Goal: Task Accomplishment & Management: Manage account settings

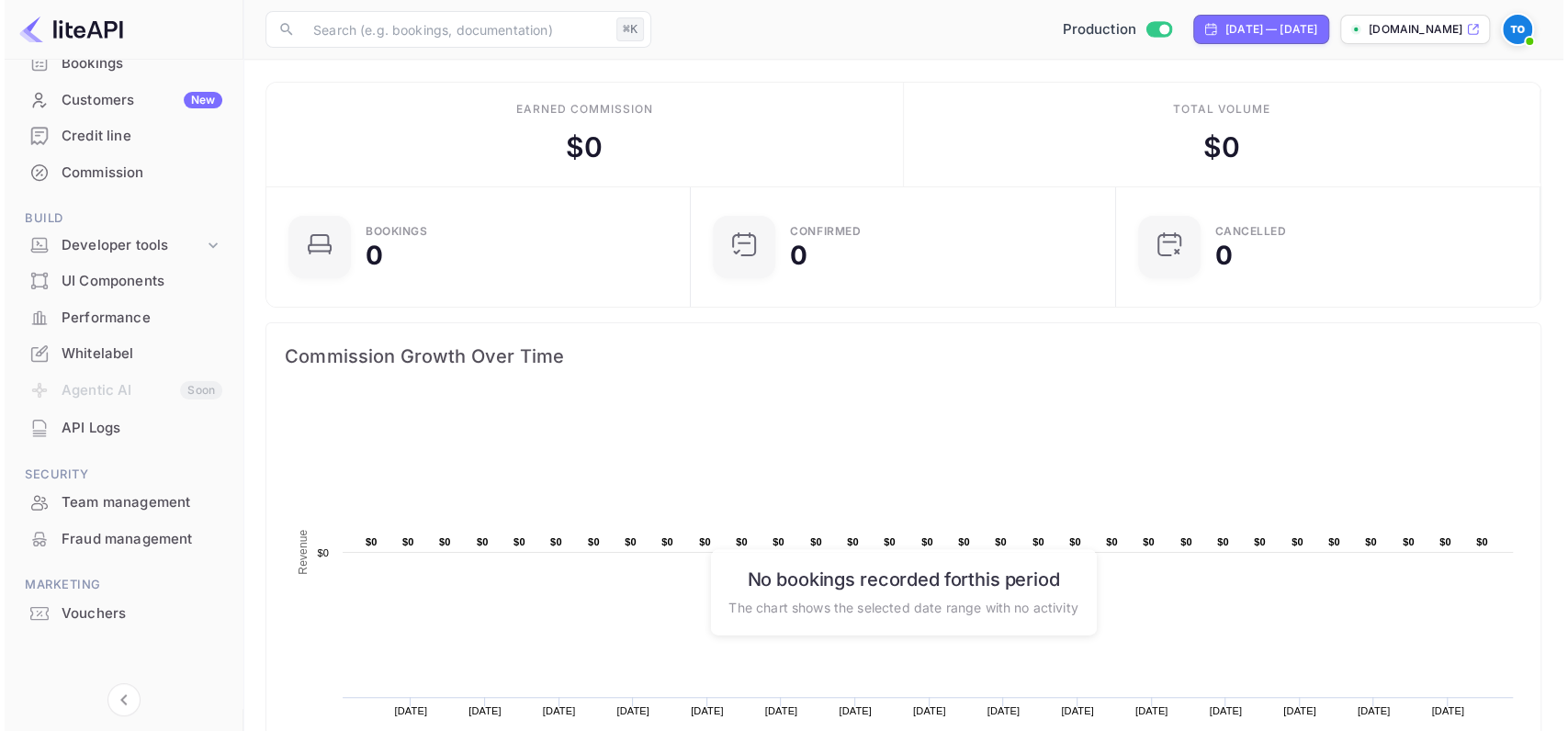
scroll to position [154, 0]
click at [117, 510] on div "Team management" at bounding box center [137, 501] width 161 height 21
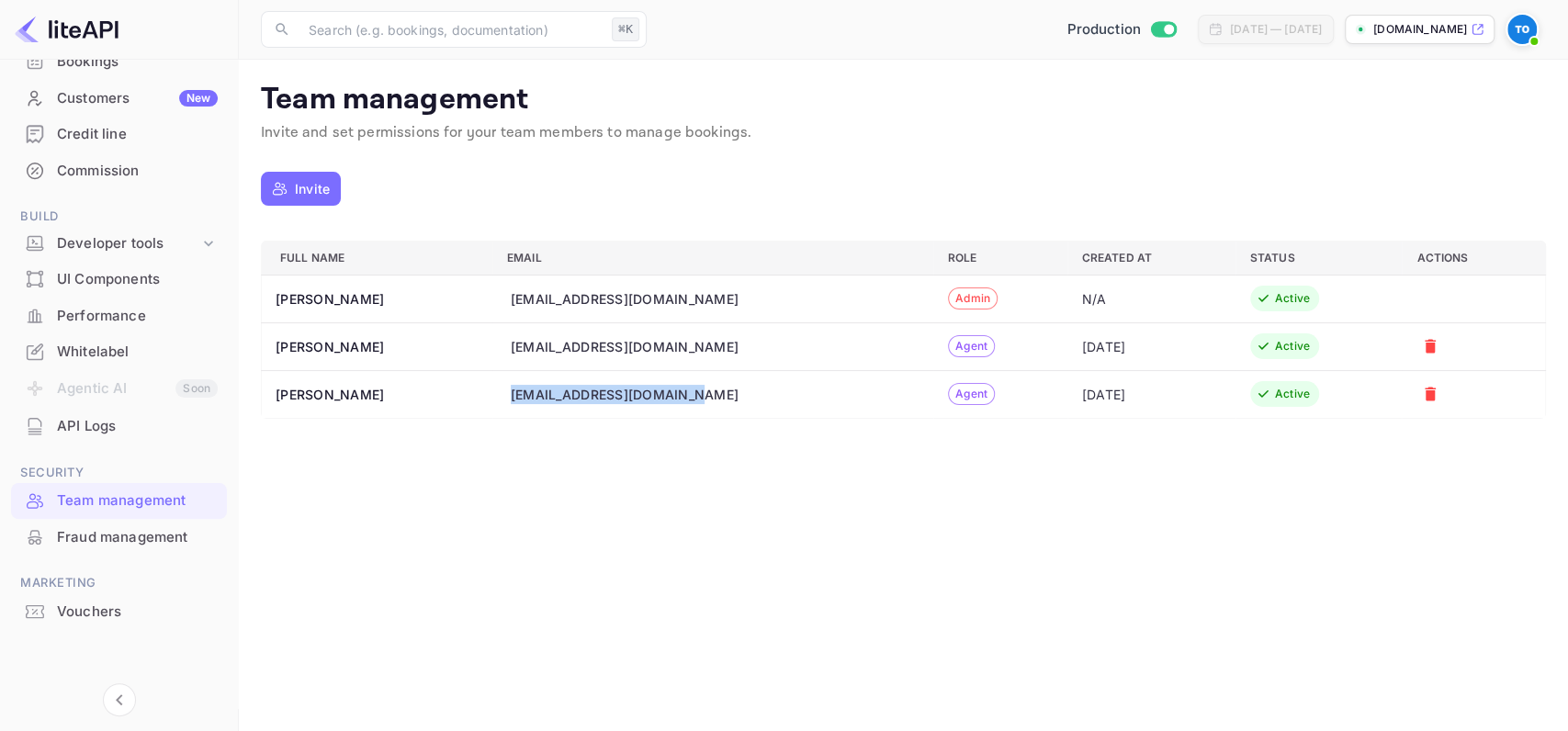
drag, startPoint x: 508, startPoint y: 392, endPoint x: 710, endPoint y: 389, distance: 202.0
click at [710, 389] on div "[EMAIL_ADDRESS][DOMAIN_NAME]" at bounding box center [715, 394] width 408 height 19
click at [293, 196] on button "Invite" at bounding box center [301, 188] width 80 height 34
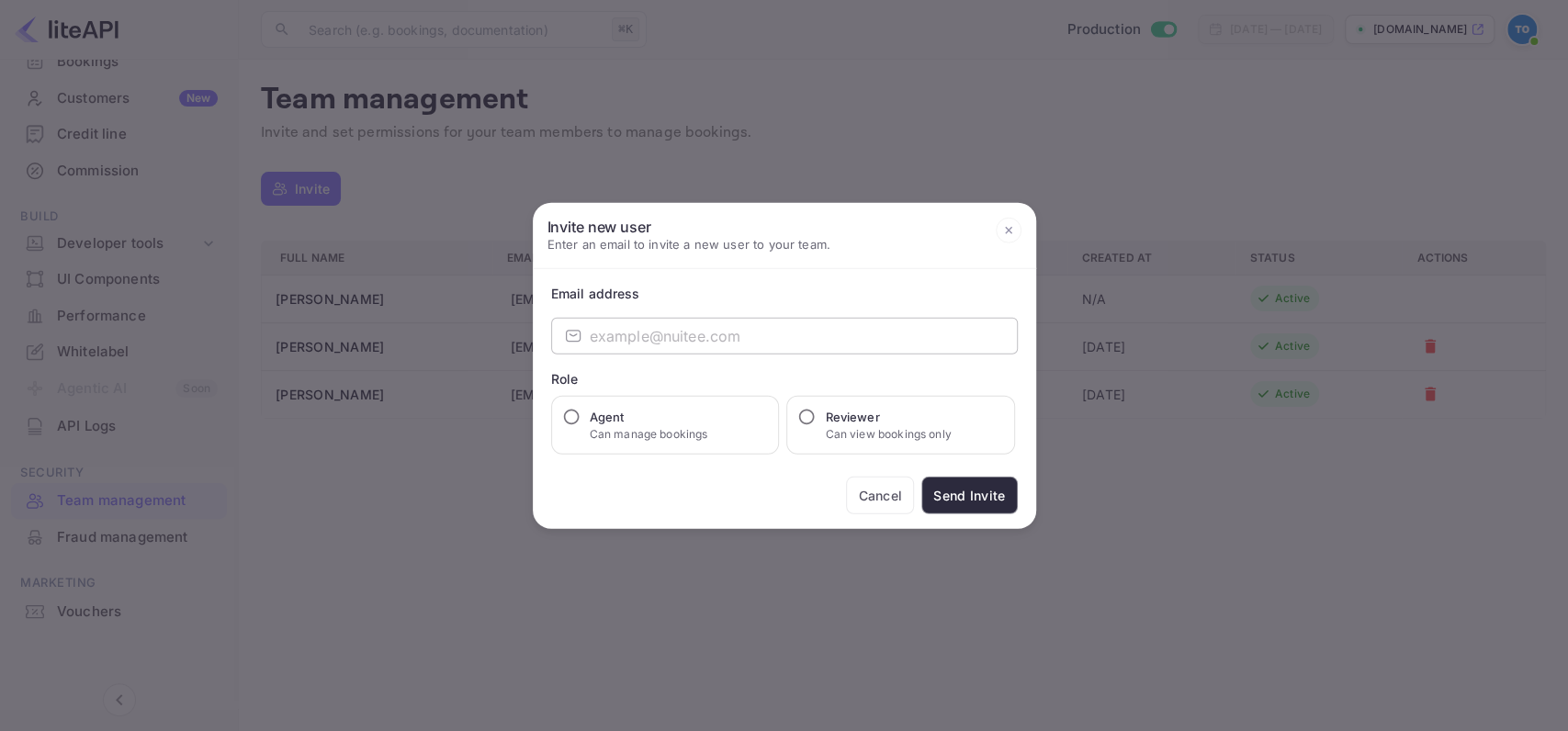
click at [721, 338] on input "email" at bounding box center [804, 337] width 428 height 37
click at [572, 421] on input "Agent Can manage bookings" at bounding box center [572, 417] width 18 height 18
radio input "true"
click at [630, 340] on input "email" at bounding box center [804, 337] width 428 height 37
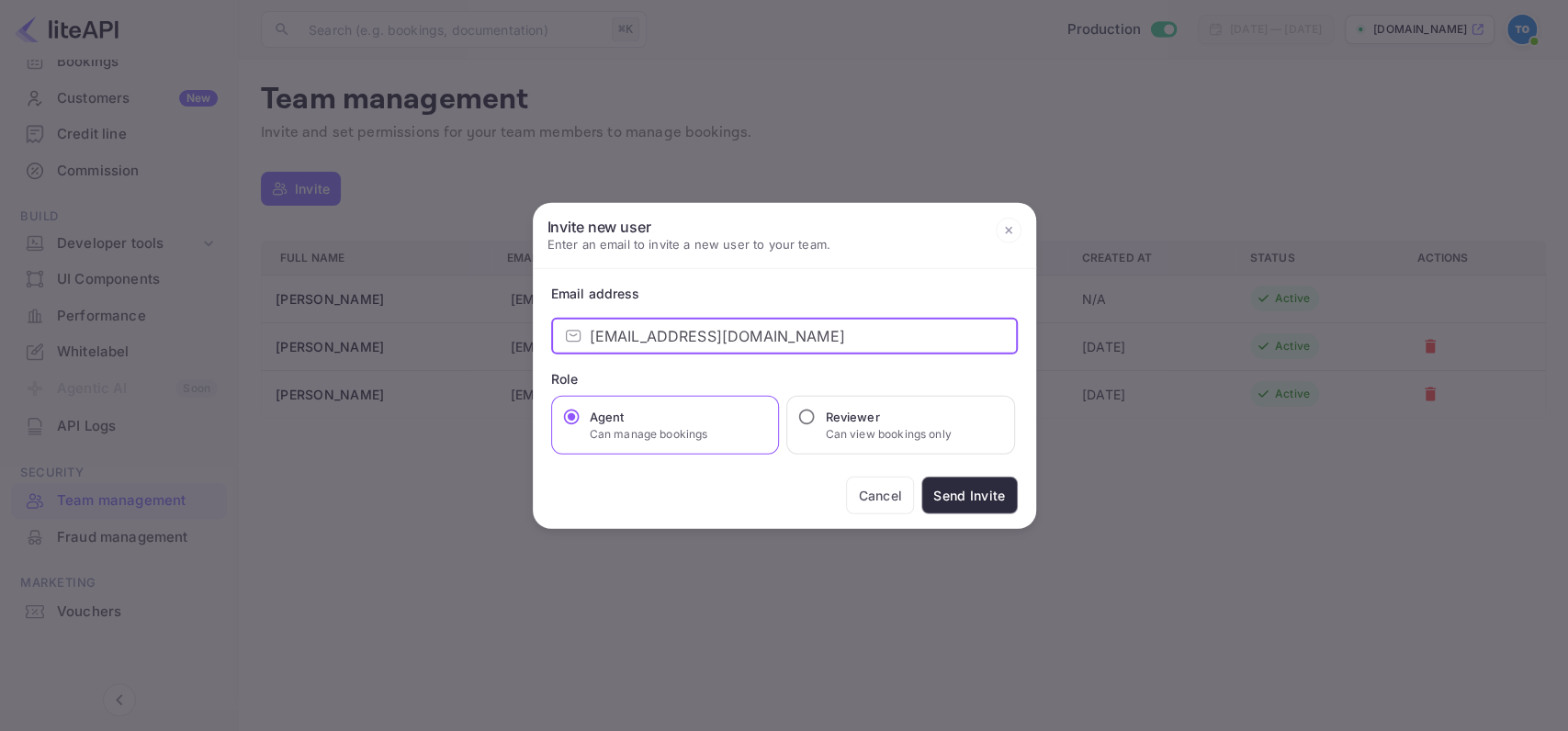
type input "[EMAIL_ADDRESS][DOMAIN_NAME]"
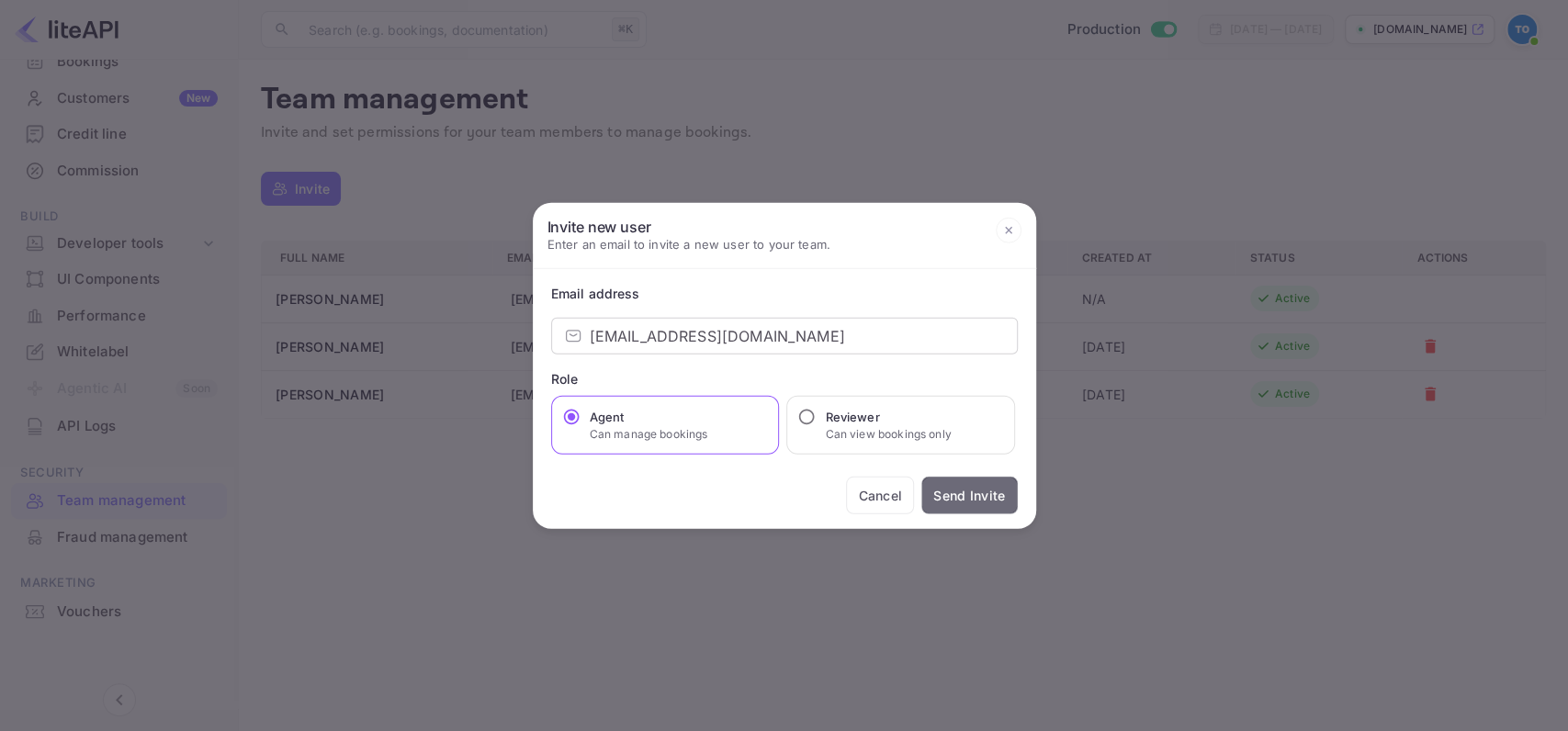
click at [941, 497] on button "Send Invite" at bounding box center [969, 496] width 96 height 38
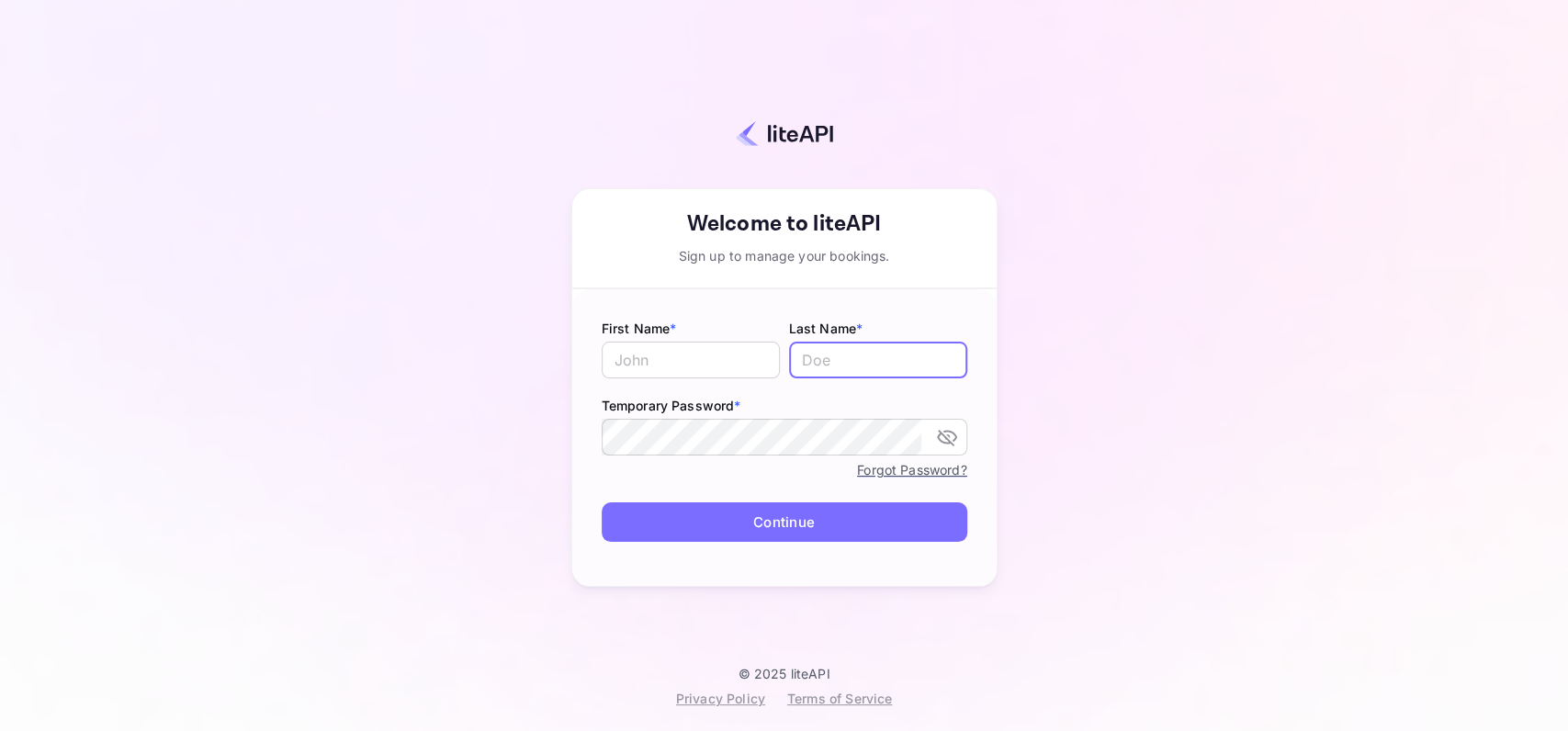
type input "o.tali@nuitee.com"
drag, startPoint x: 856, startPoint y: 373, endPoint x: 858, endPoint y: 352, distance: 21.1
click at [856, 373] on input "[EMAIL_ADDRESS][DOMAIN_NAME]" at bounding box center [878, 360] width 178 height 37
click at [858, 353] on input "[EMAIL_ADDRESS][DOMAIN_NAME]" at bounding box center [878, 360] width 178 height 37
click at [722, 361] on input "text" at bounding box center [691, 360] width 178 height 37
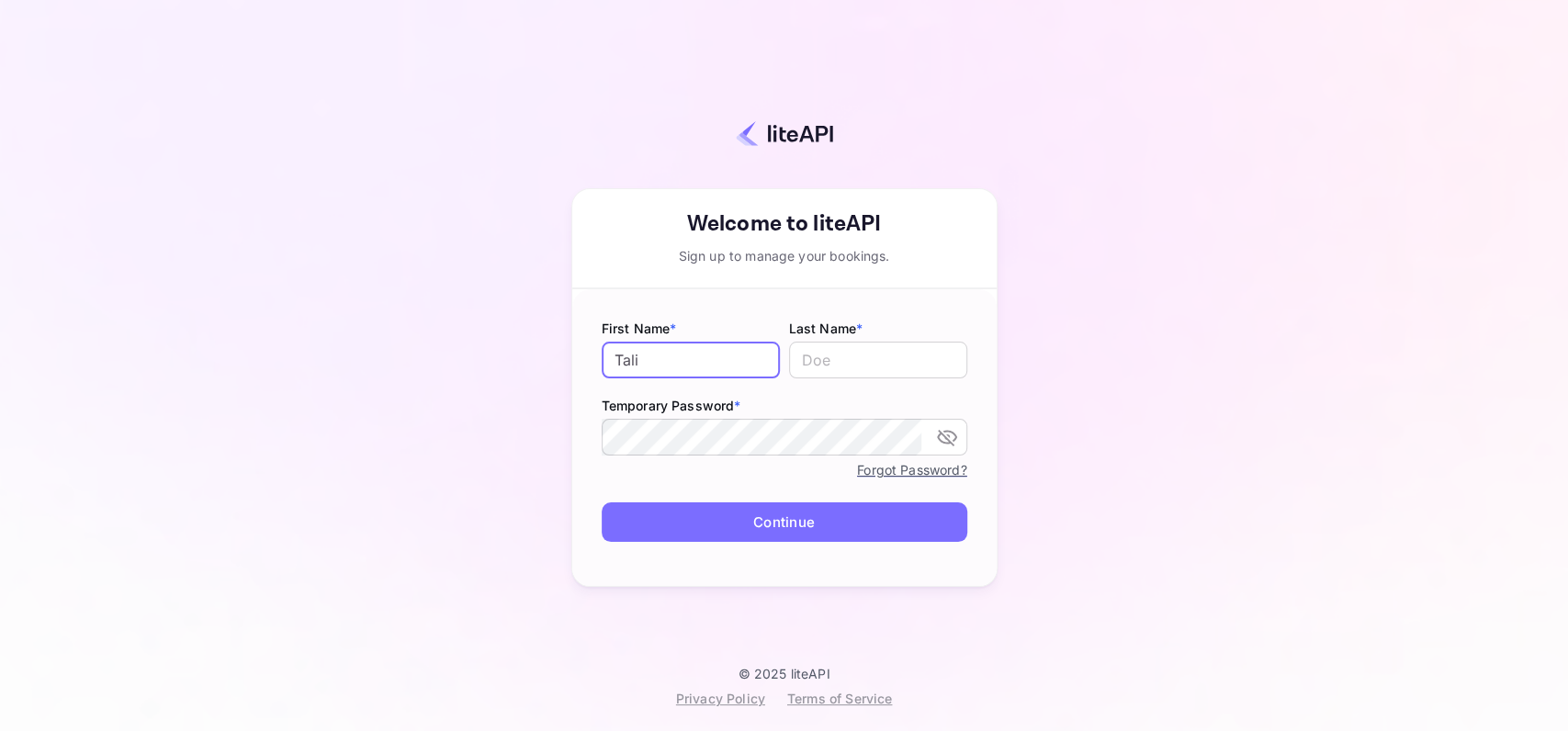
type input "Tali"
type input "Oussama"
click at [949, 430] on icon "toggle password visibility" at bounding box center [947, 438] width 22 height 22
click at [860, 528] on button "Continue" at bounding box center [785, 522] width 366 height 40
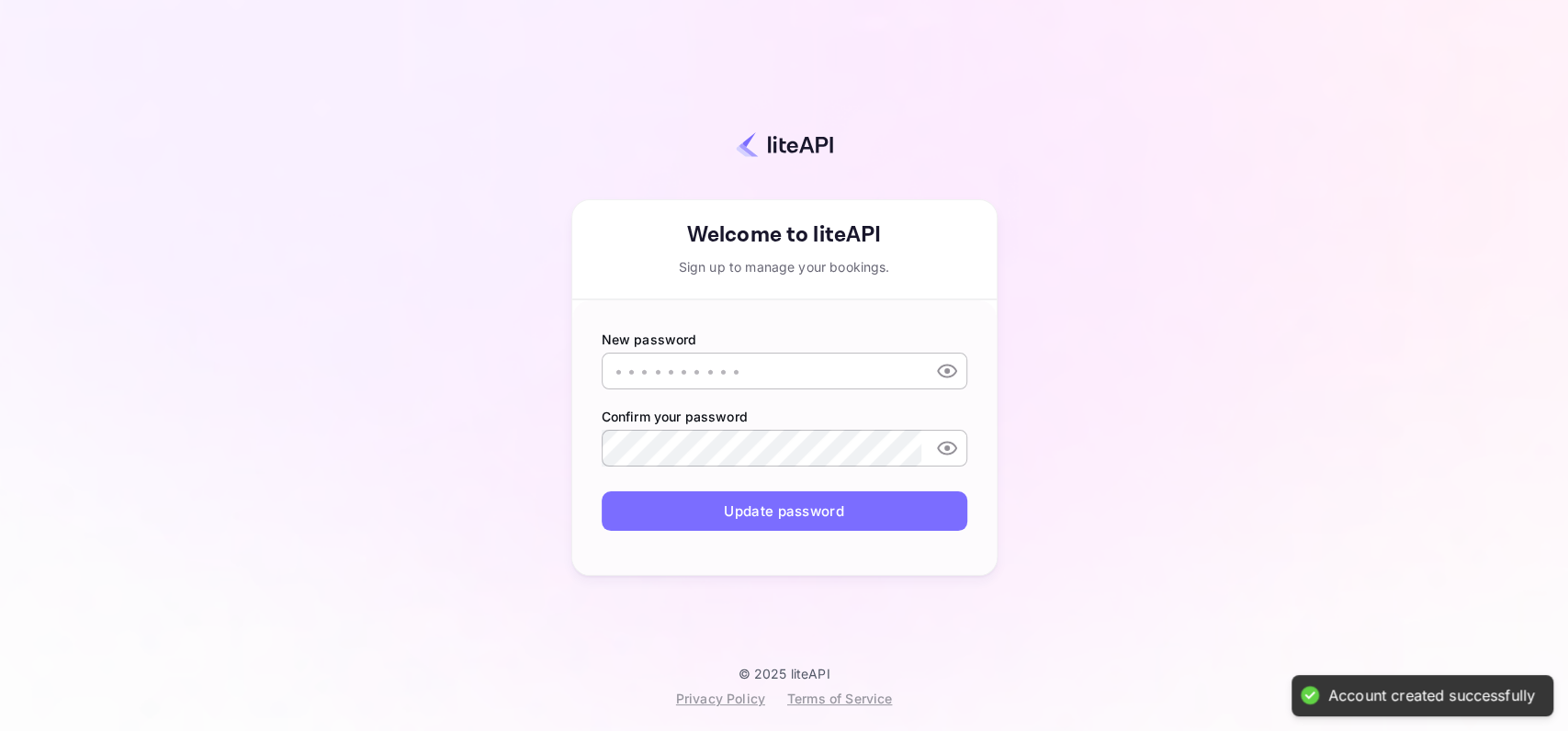
click at [681, 379] on input "text" at bounding box center [762, 371] width 320 height 37
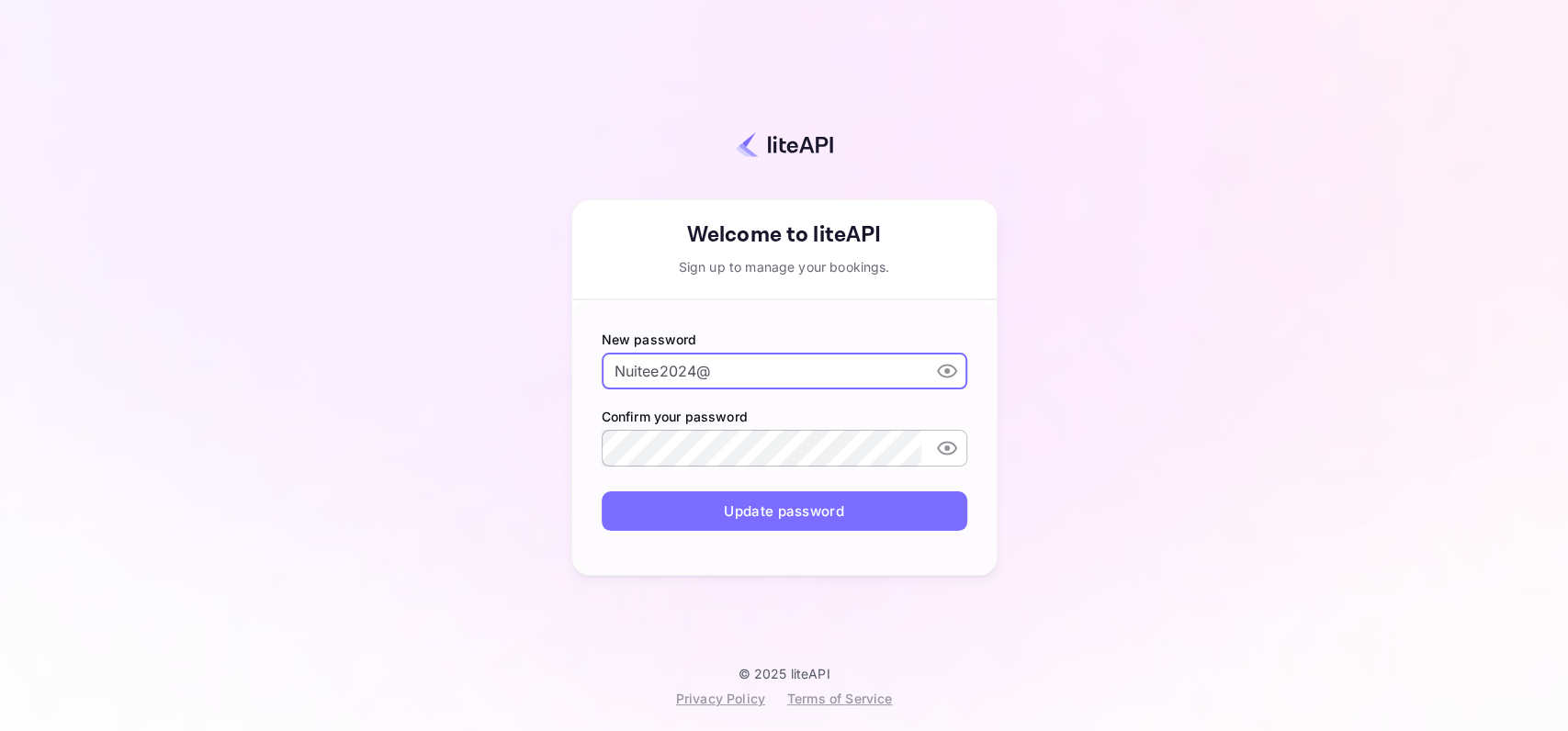
type input "Nuitee2024@"
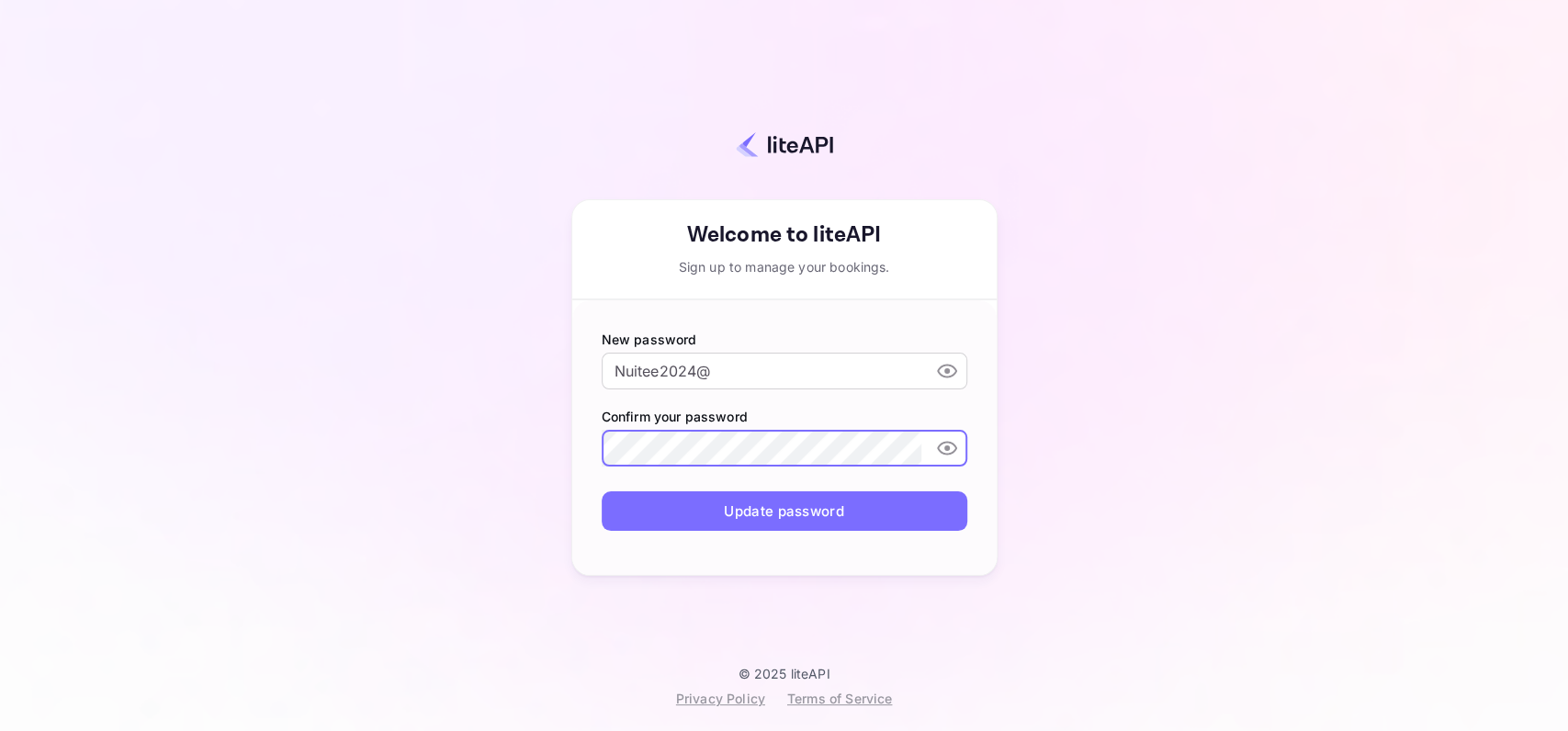
click at [759, 515] on button "Update password" at bounding box center [785, 511] width 366 height 40
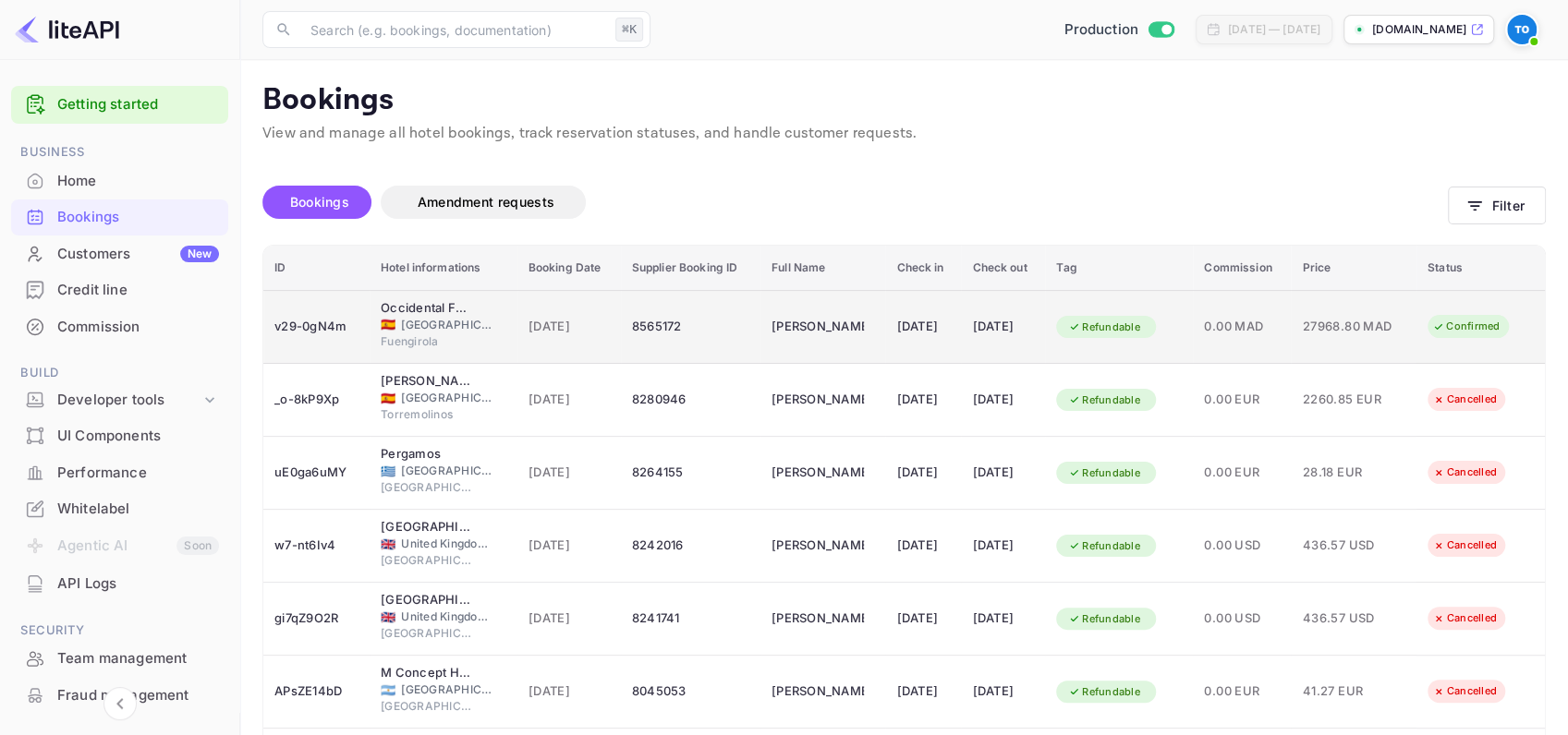
click at [994, 327] on div "19 Aug 2025" at bounding box center [1002, 327] width 62 height 30
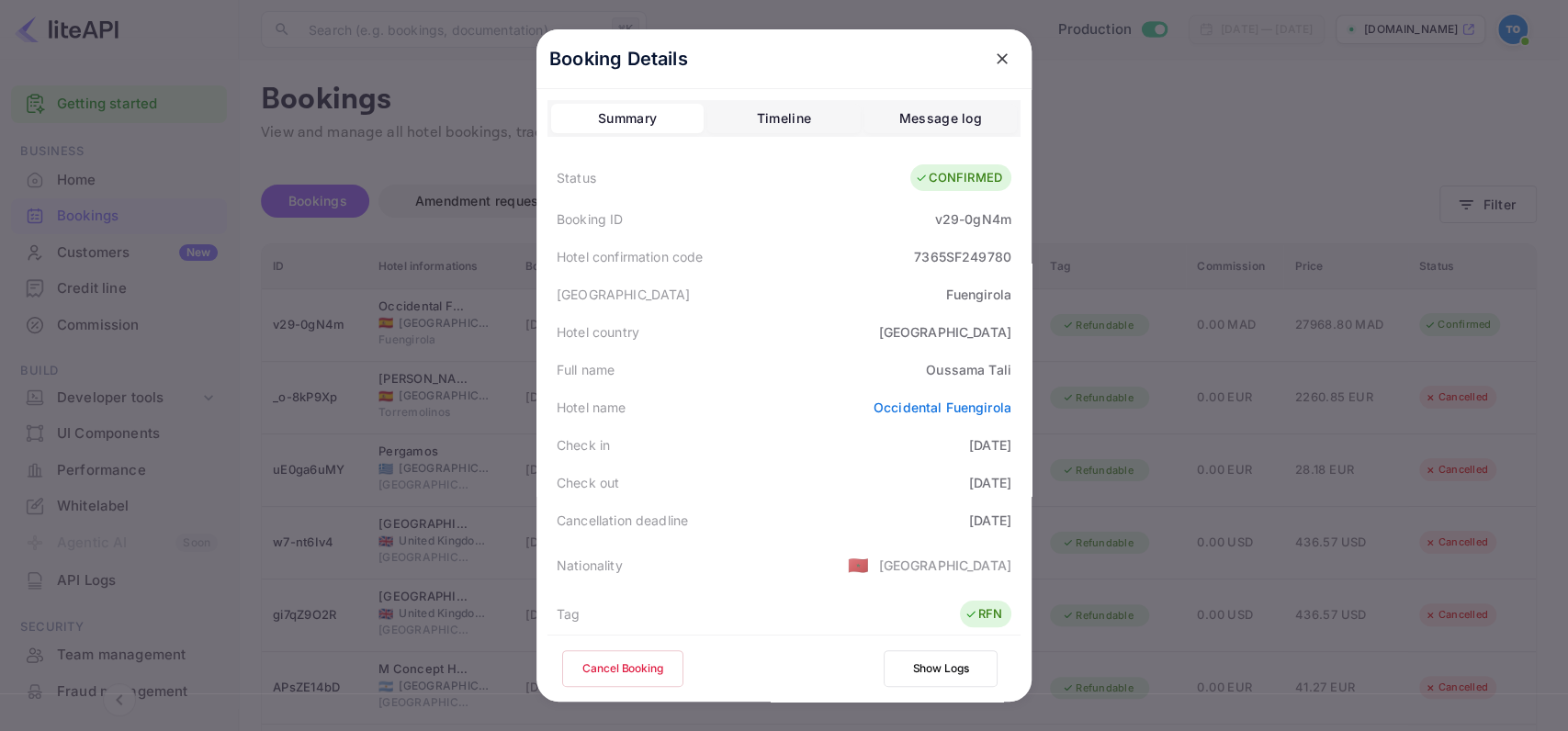
click at [813, 120] on button "Timeline" at bounding box center [783, 119] width 153 height 29
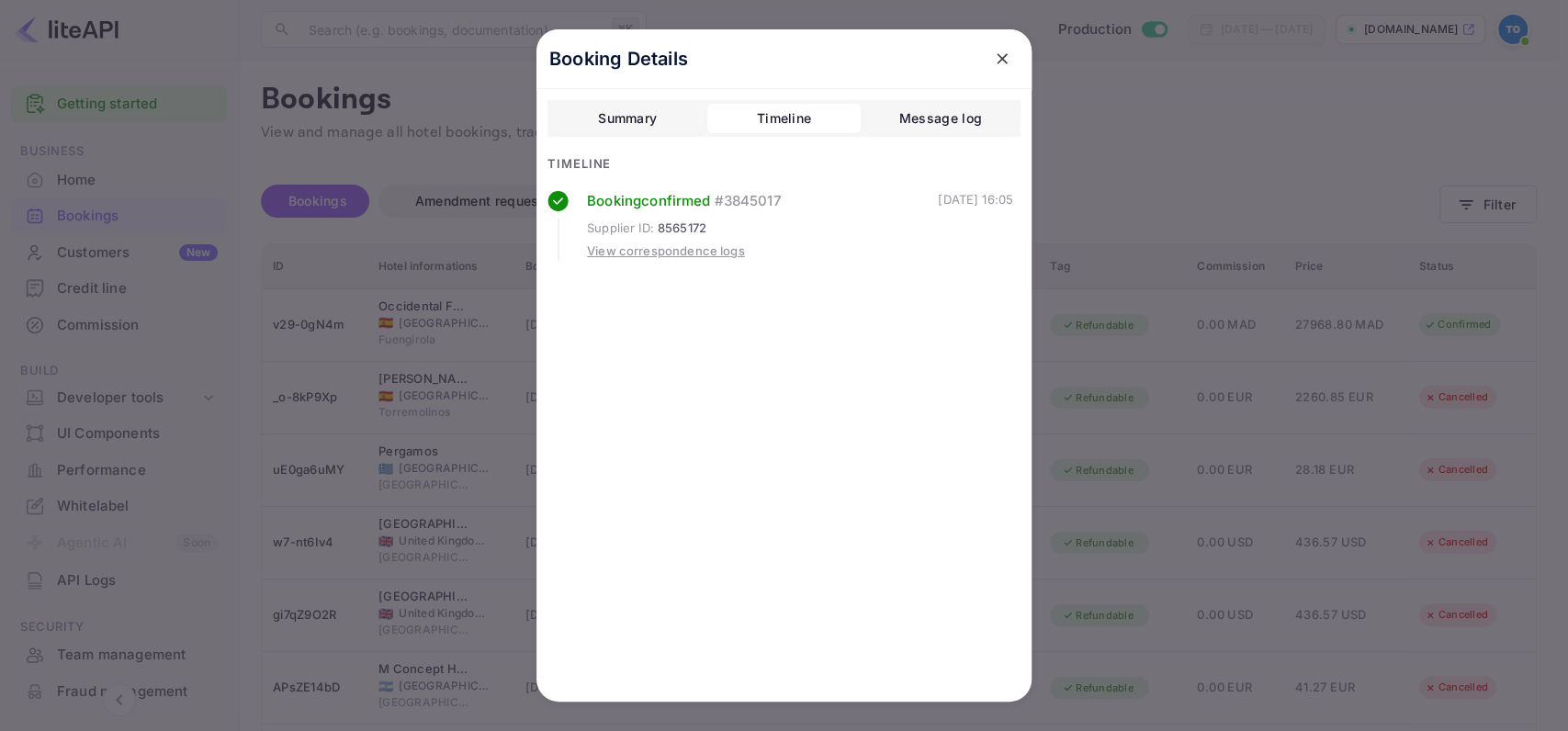
click at [926, 118] on div "Message log" at bounding box center [940, 119] width 83 height 22
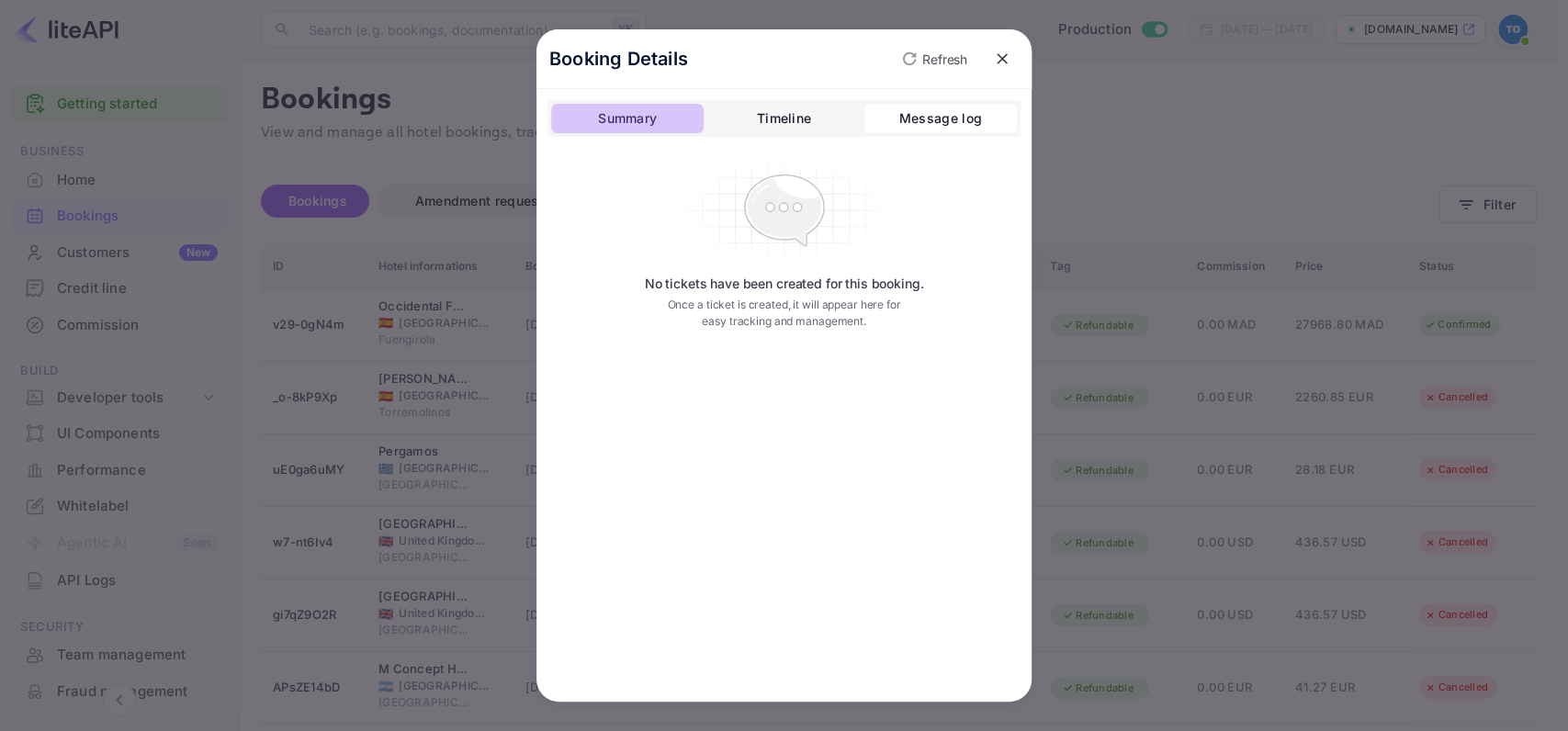
click at [659, 111] on button "Summary" at bounding box center [628, 119] width 153 height 29
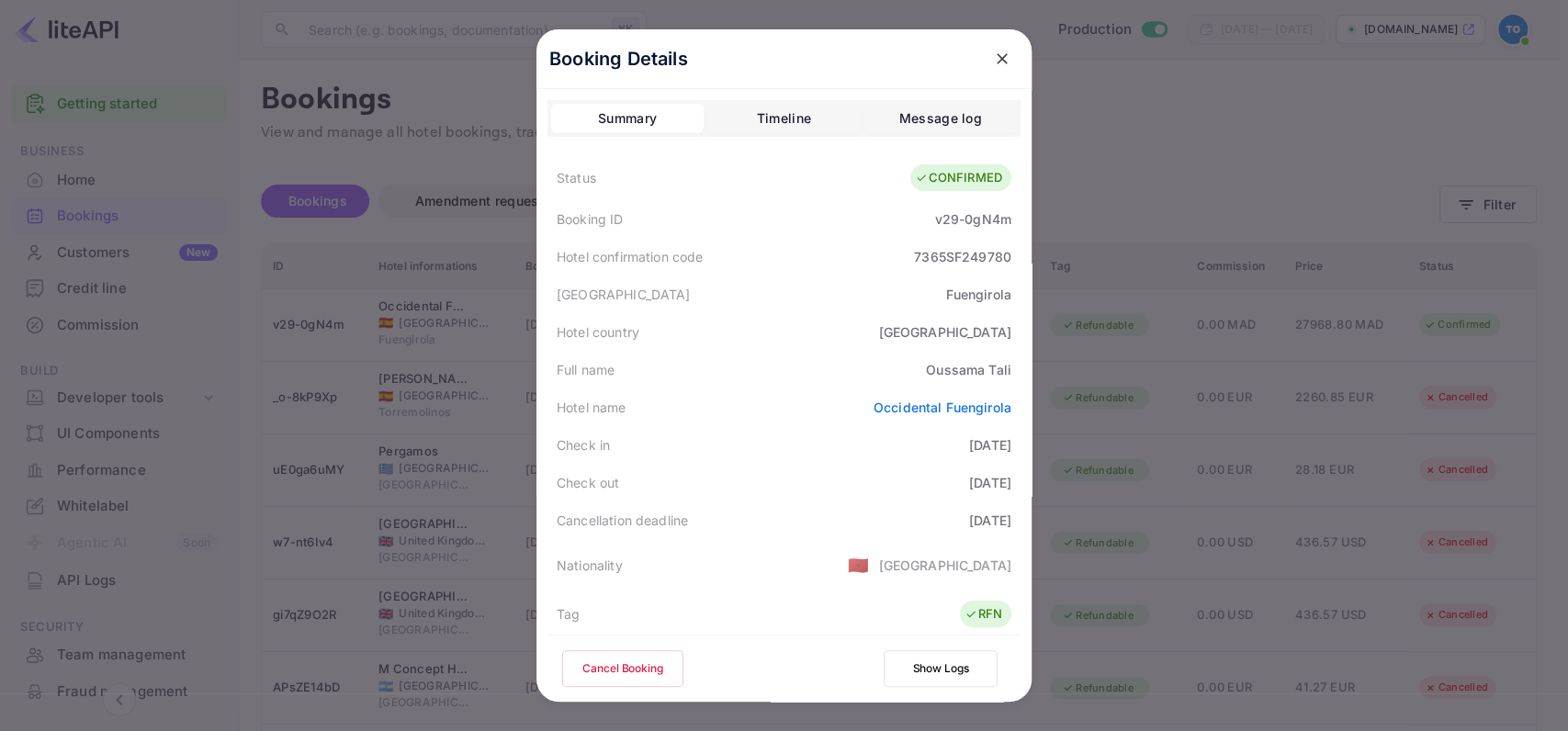
click at [792, 119] on div "Timeline" at bounding box center [783, 119] width 54 height 22
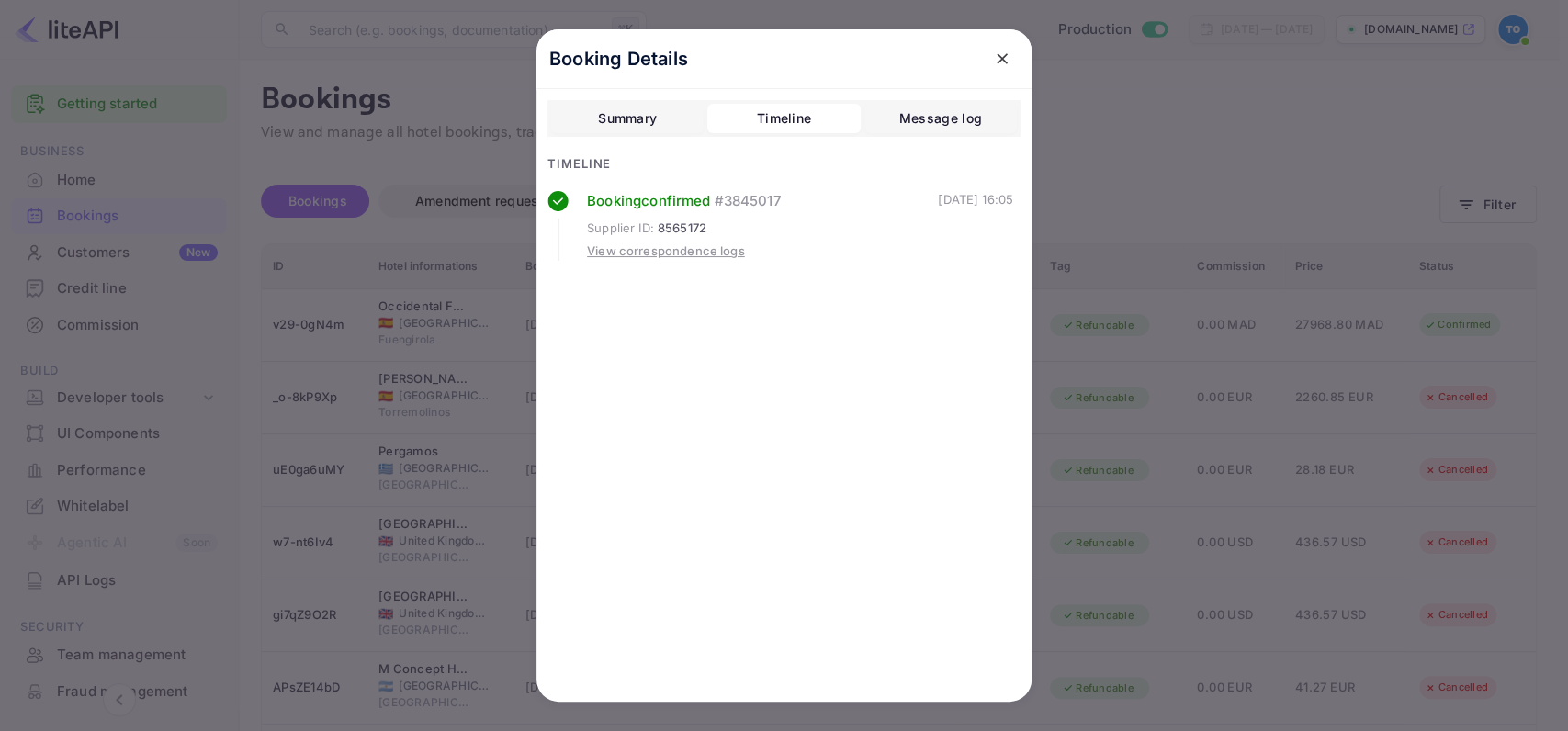
click at [668, 130] on button "Summary" at bounding box center [628, 119] width 153 height 29
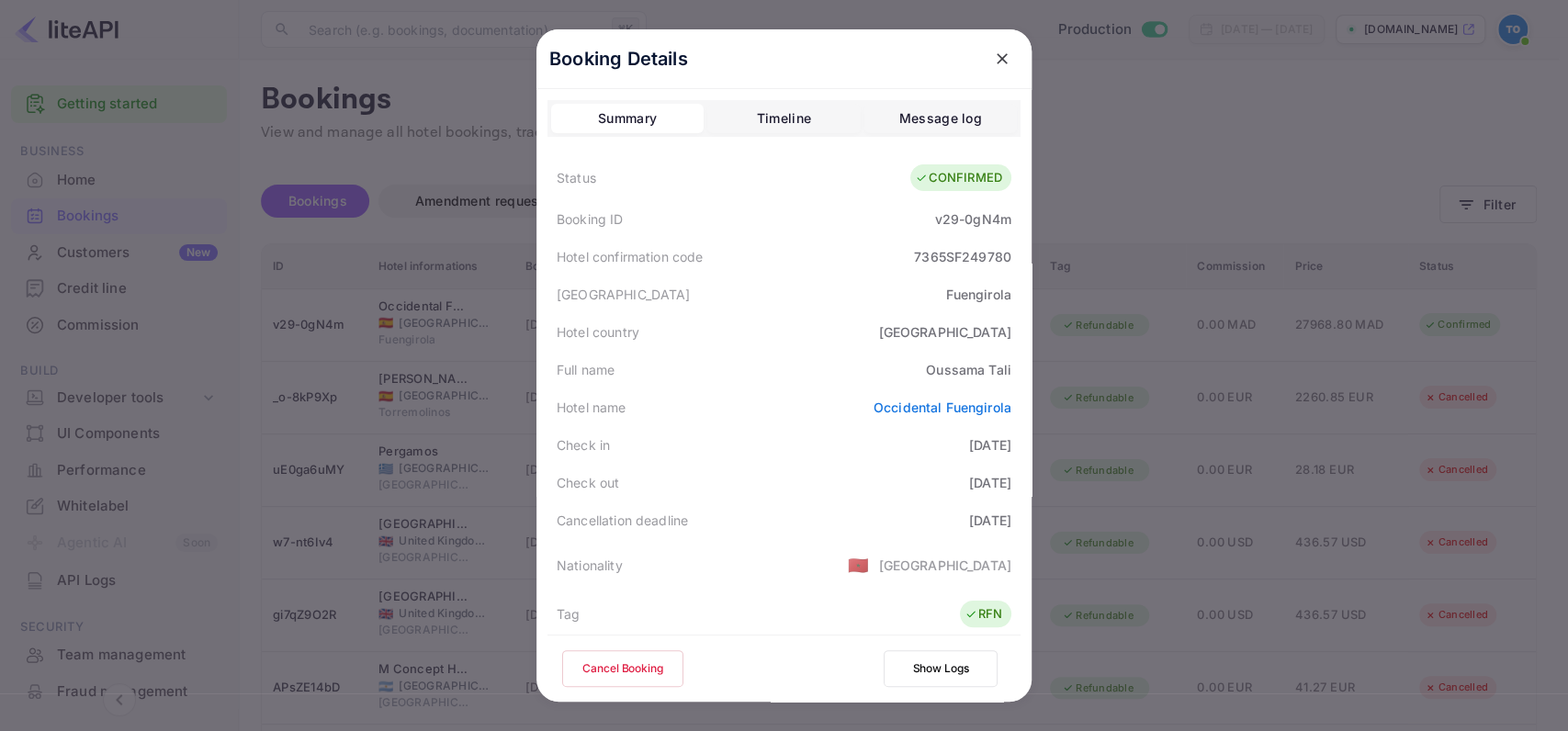
click at [999, 64] on icon "close" at bounding box center [1002, 59] width 18 height 18
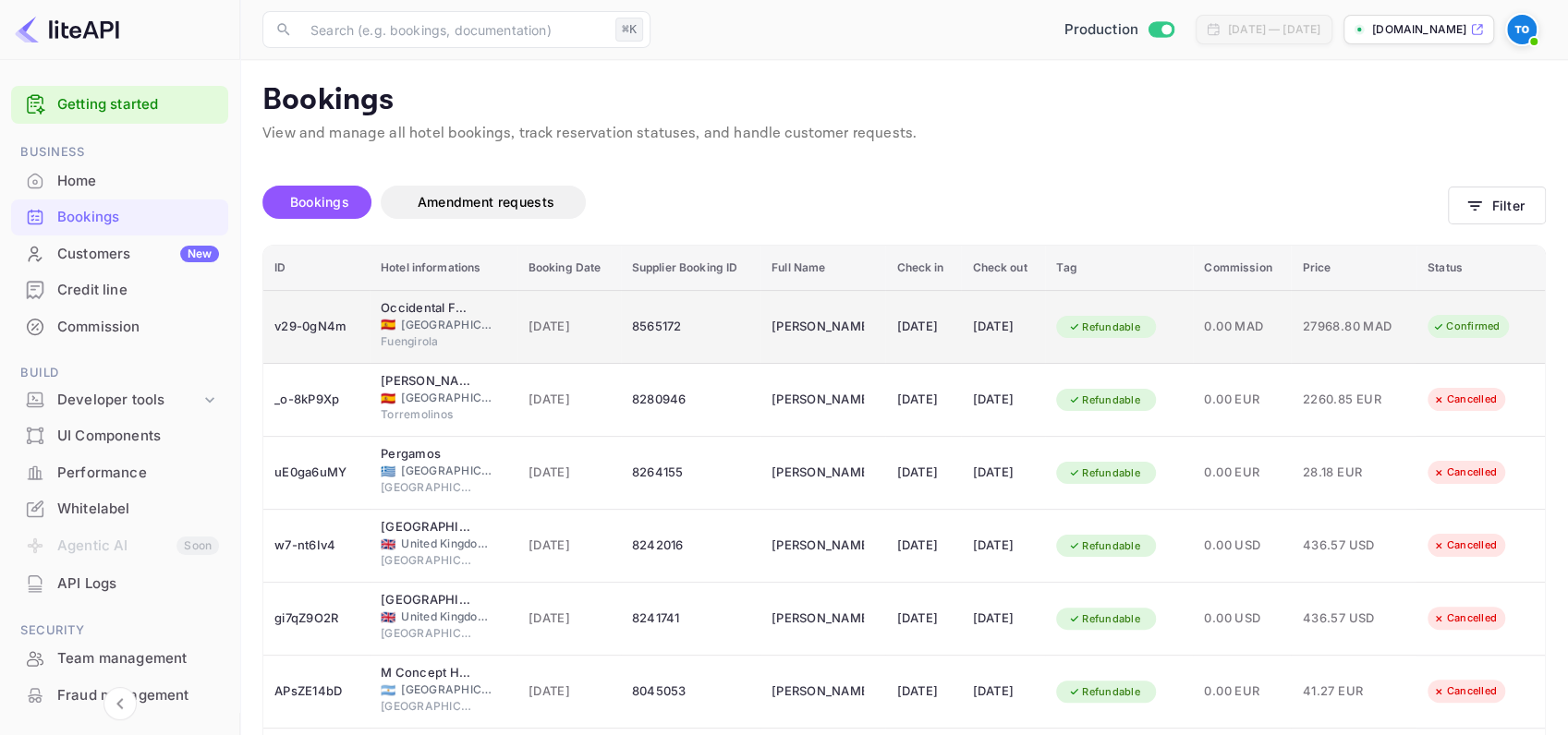
scroll to position [24, 0]
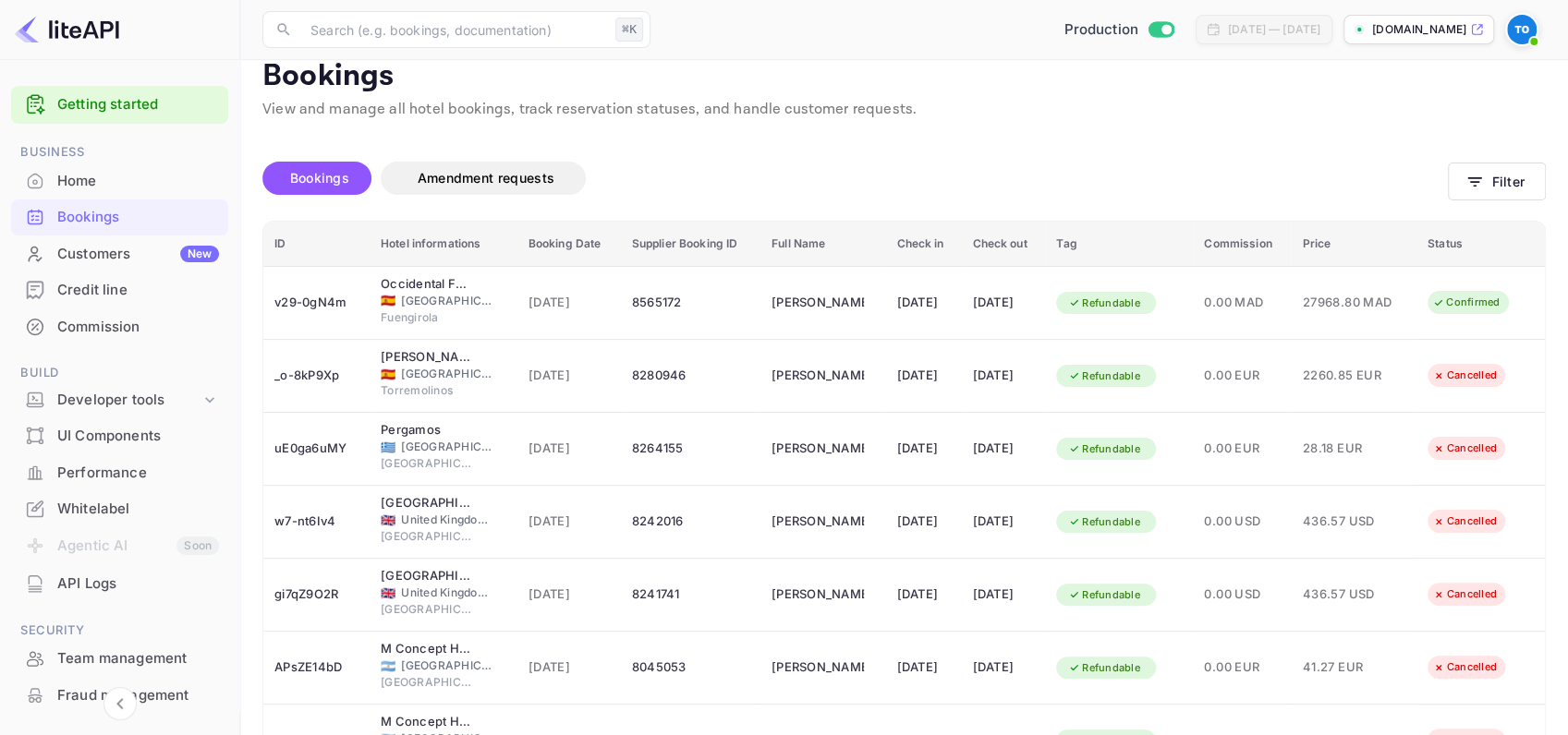
click at [1516, 28] on img at bounding box center [1522, 30] width 30 height 30
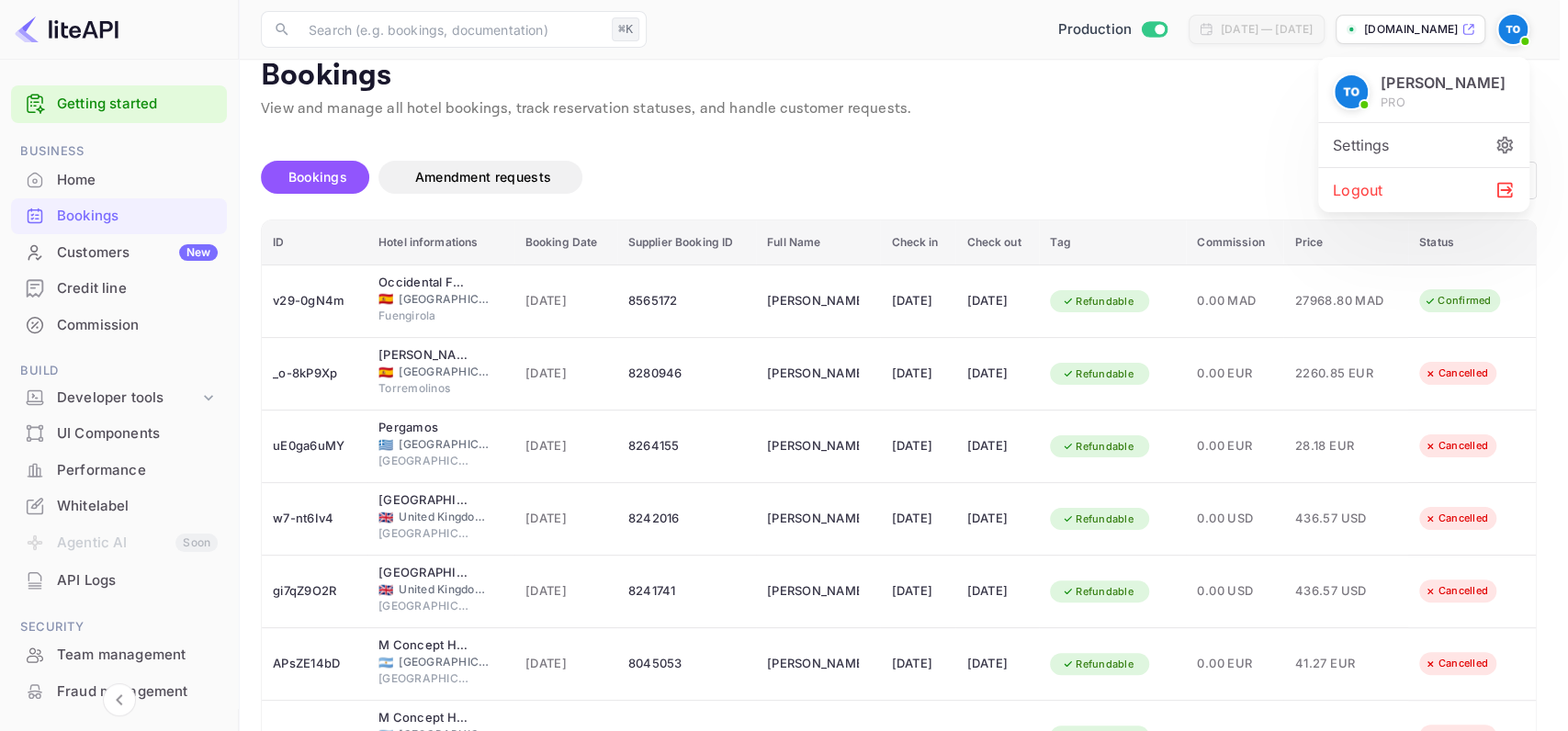
click at [1410, 178] on div "Logout" at bounding box center [1424, 190] width 211 height 44
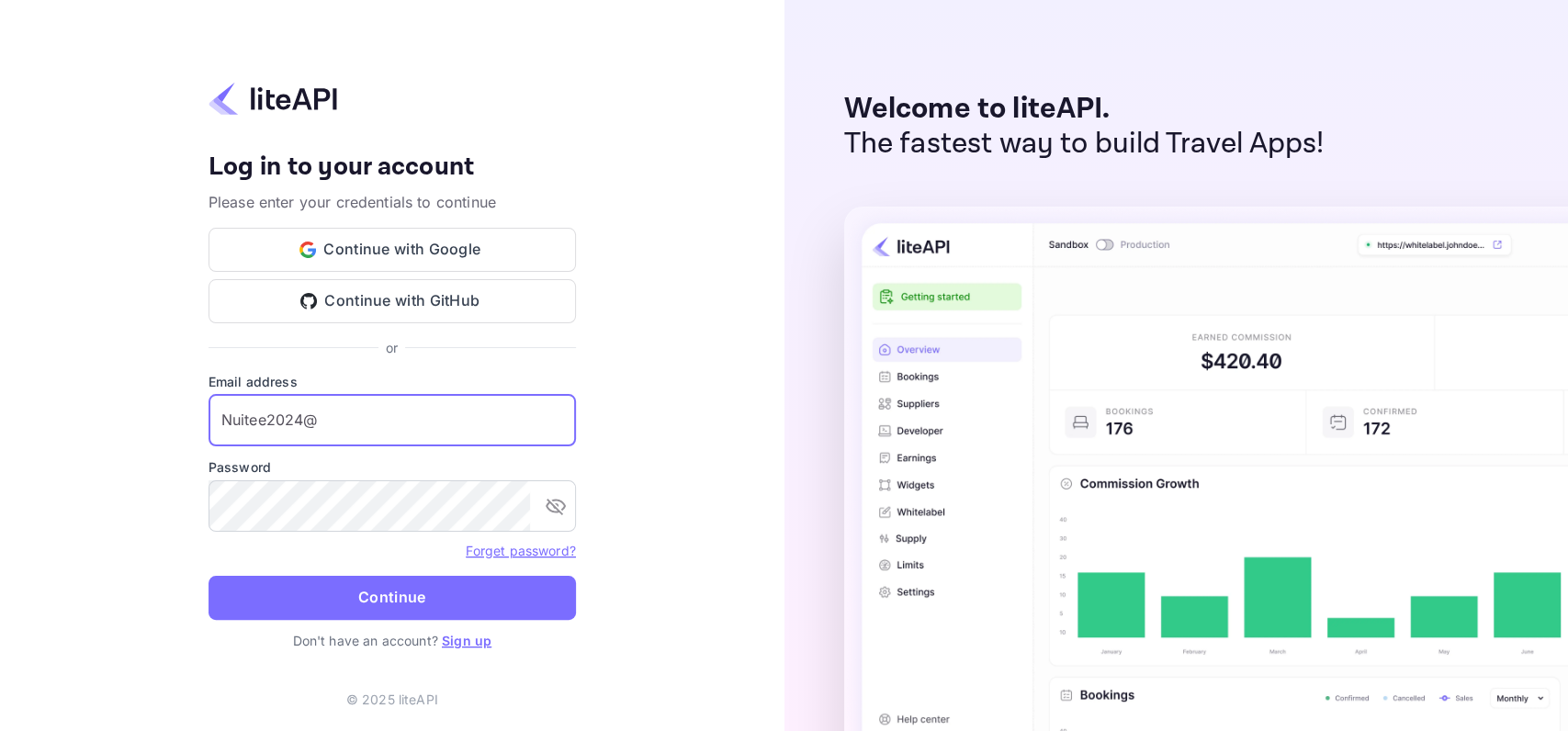
click at [372, 403] on input "Nuitee2024@" at bounding box center [392, 421] width 368 height 51
click at [373, 405] on input "Nuitee2024@" at bounding box center [392, 421] width 368 height 51
type input "[EMAIL_ADDRESS][DOMAIN_NAME]"
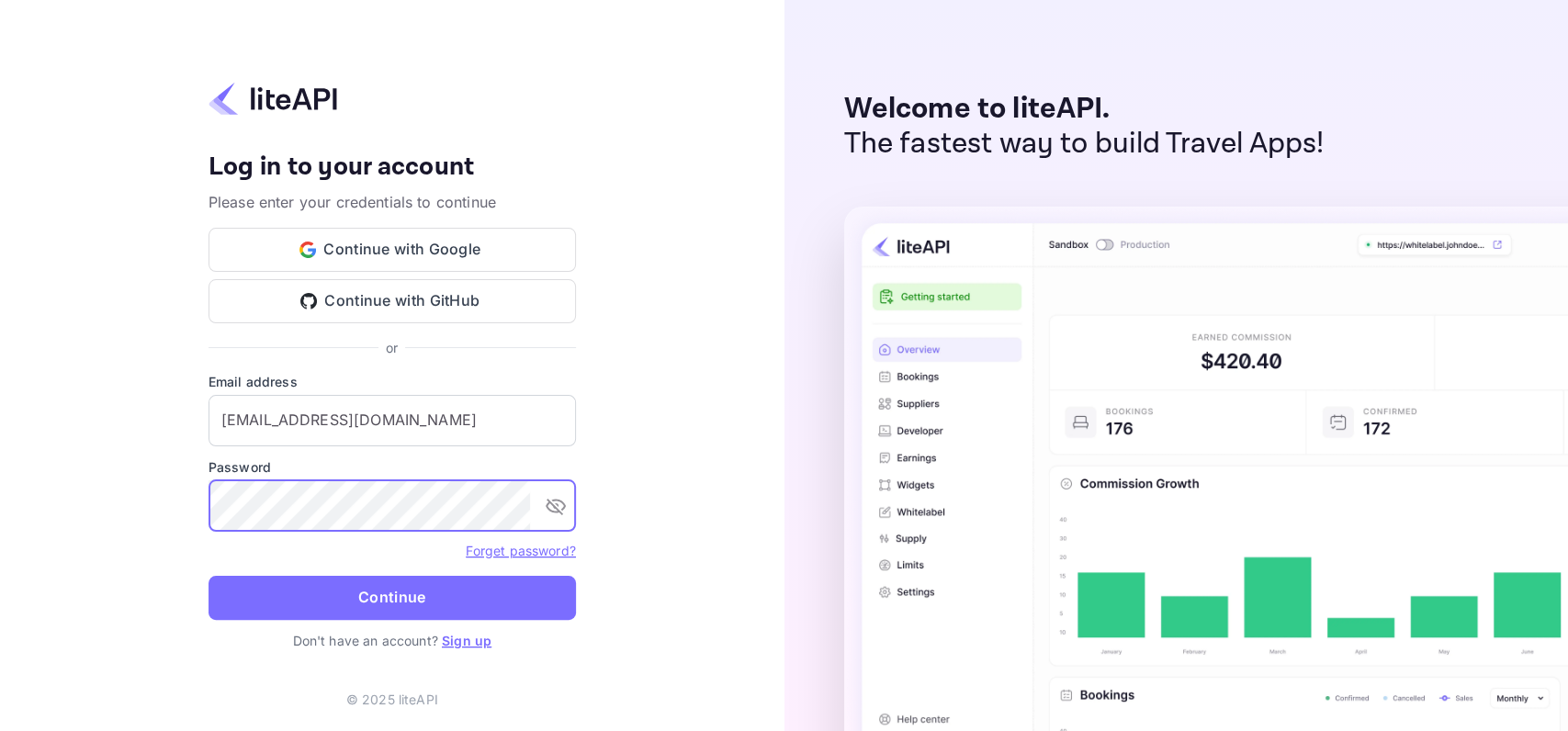
click at [542, 497] on button "toggle password visibility" at bounding box center [556, 507] width 37 height 37
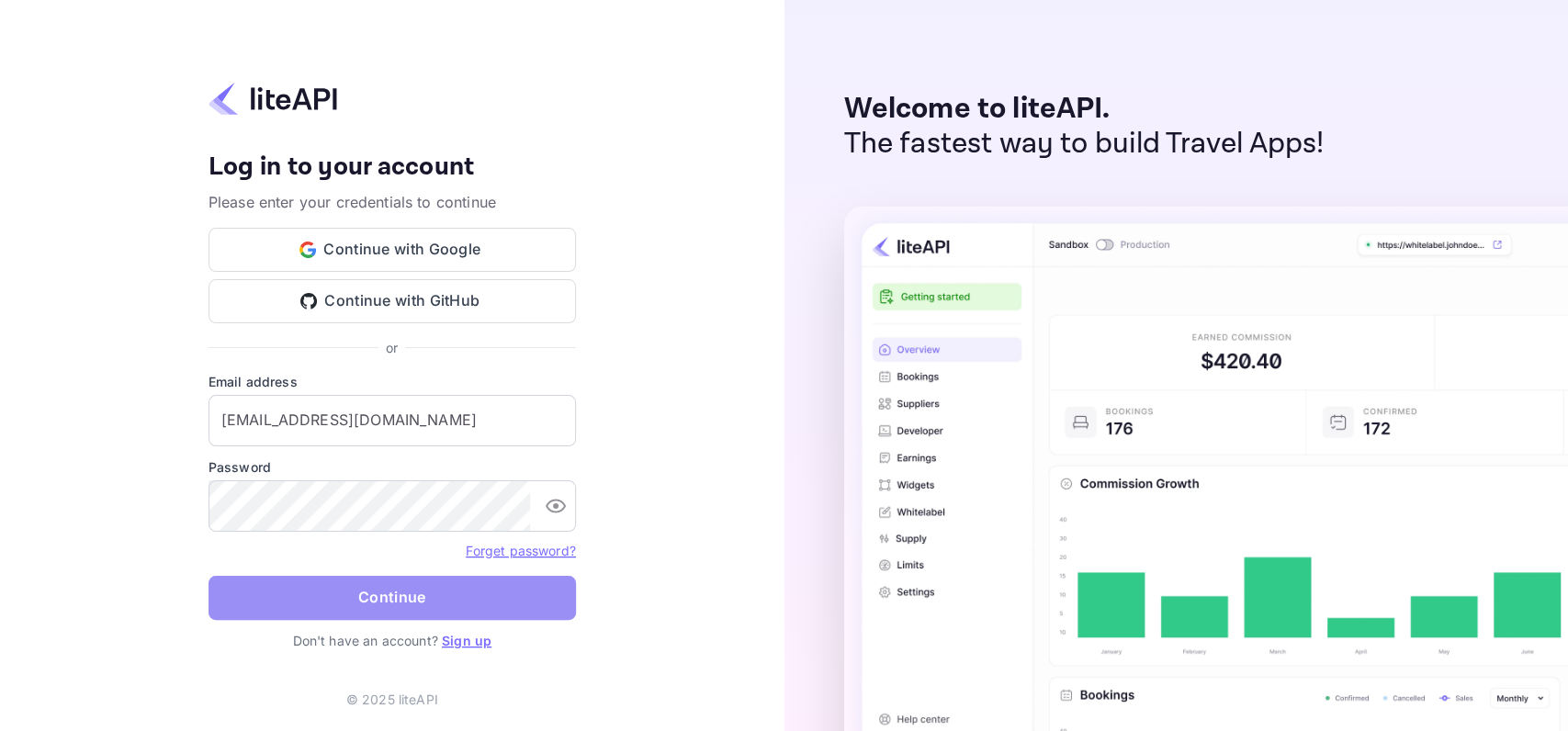
click at [428, 598] on button "Continue" at bounding box center [392, 599] width 368 height 44
